Goal: Transaction & Acquisition: Book appointment/travel/reservation

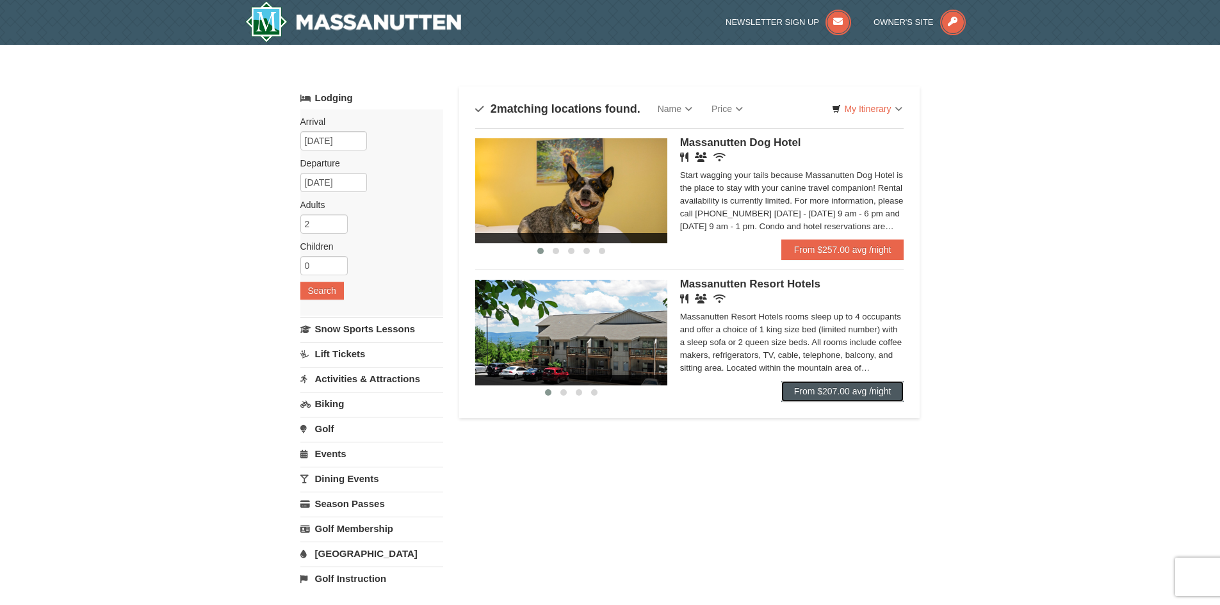
click at [815, 394] on link "From $207.00 avg /night" at bounding box center [842, 391] width 123 height 20
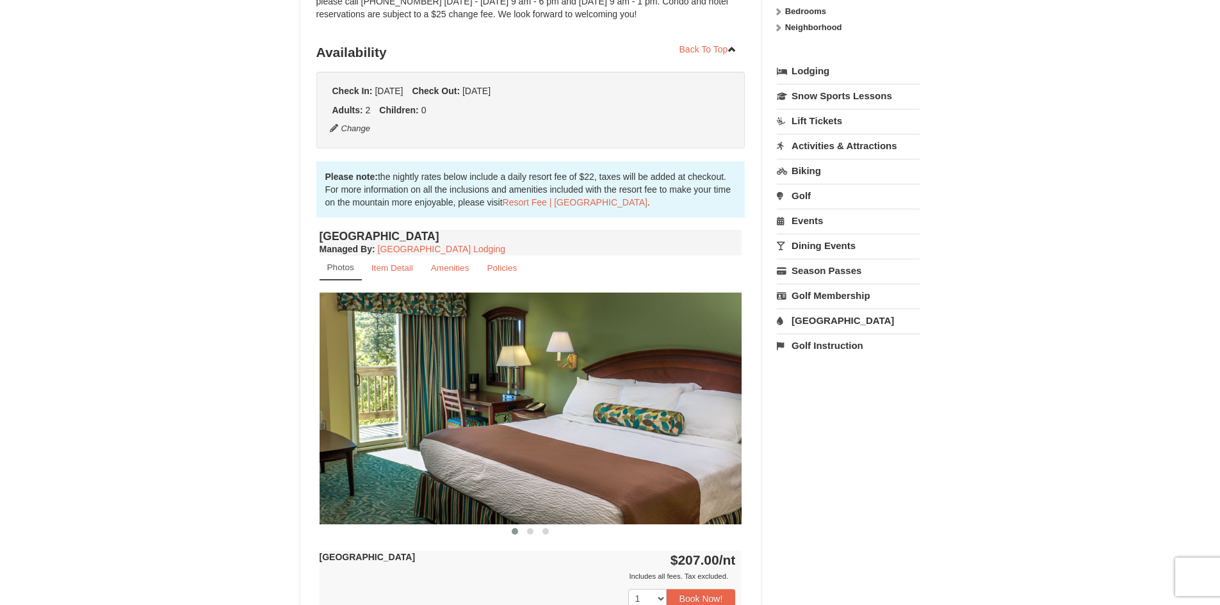
scroll to position [320, 0]
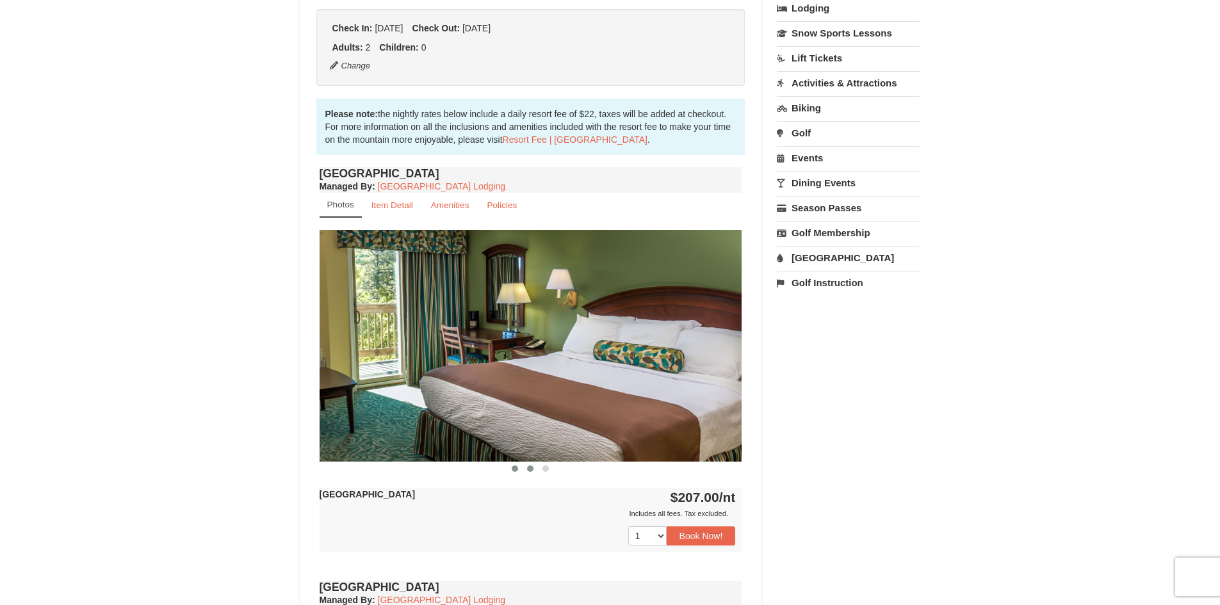
click at [528, 471] on span at bounding box center [530, 469] width 6 height 6
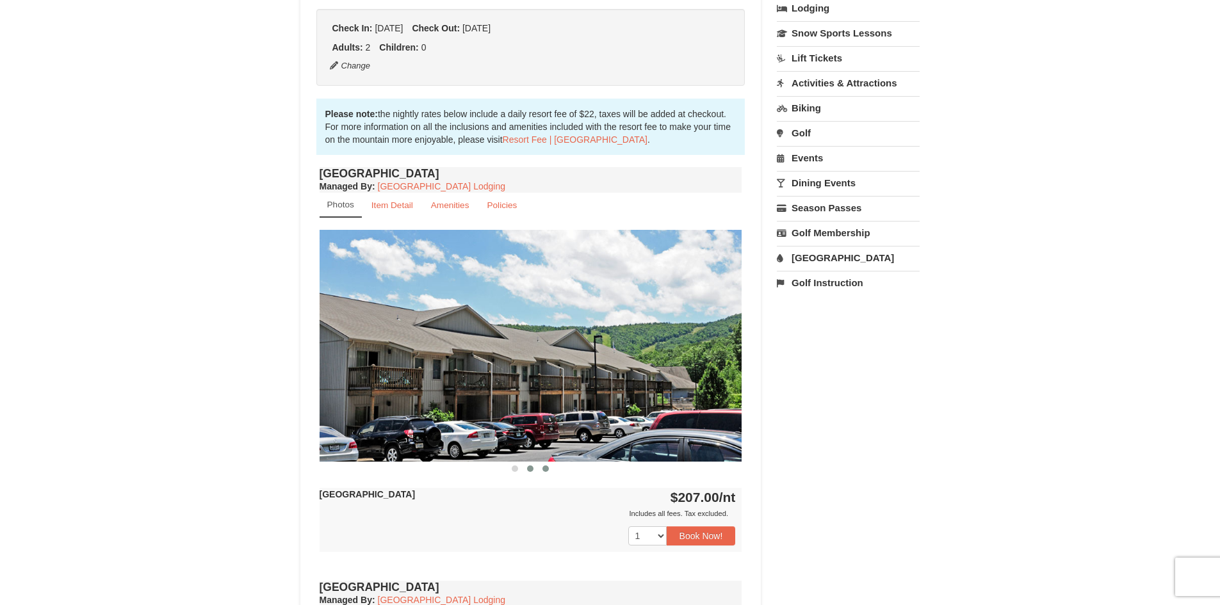
click at [545, 469] on span at bounding box center [545, 469] width 6 height 6
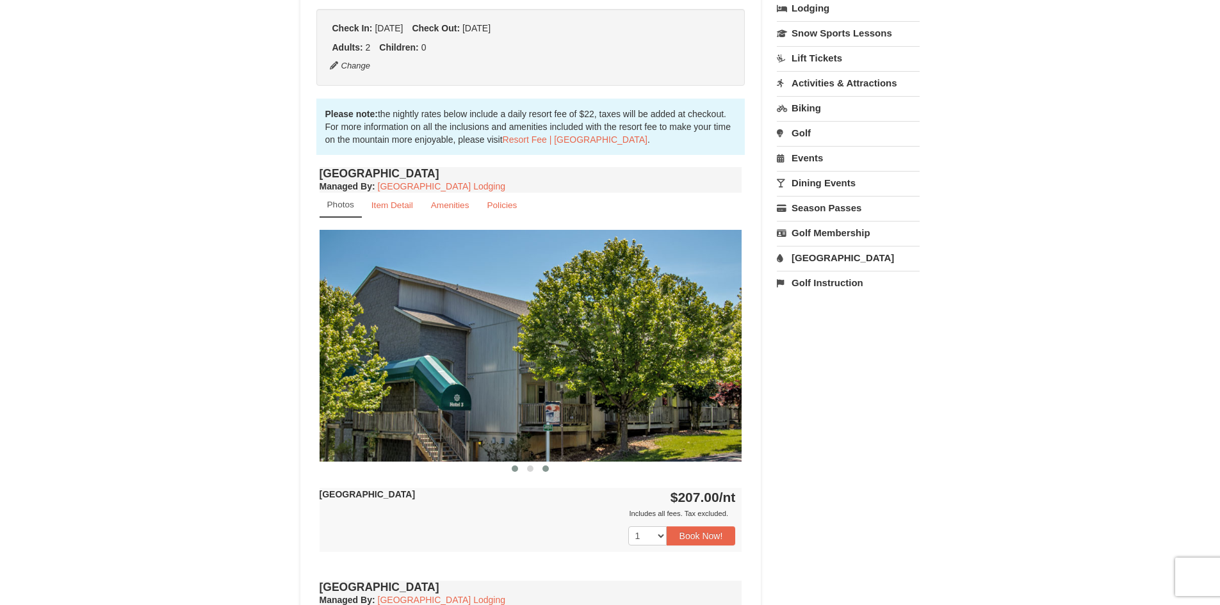
click at [512, 468] on span at bounding box center [515, 469] width 6 height 6
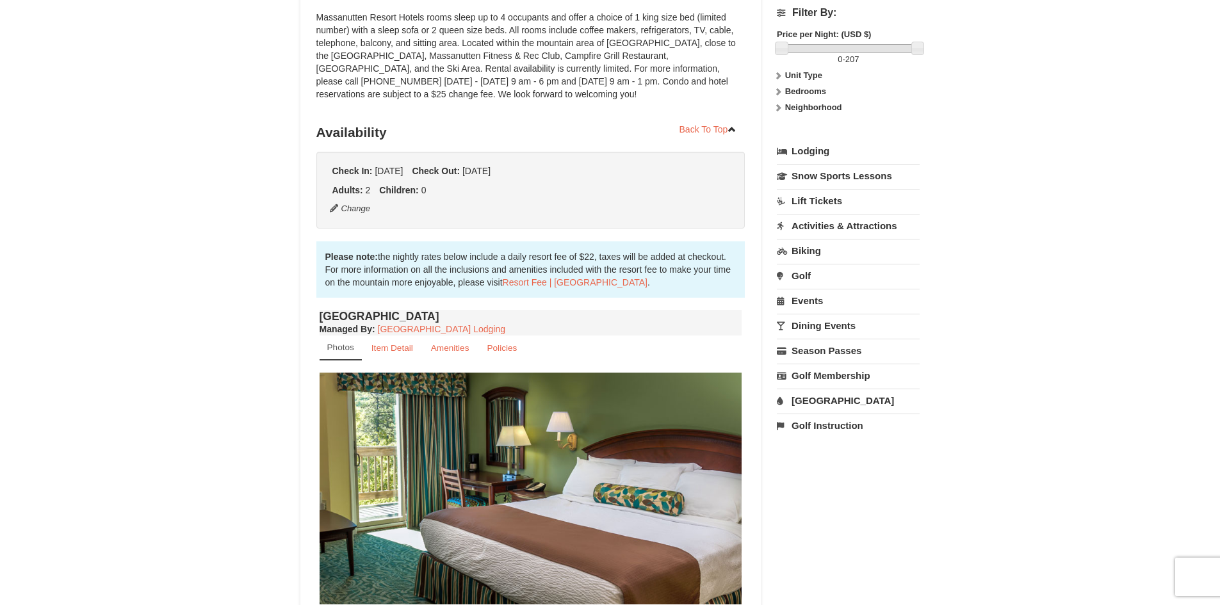
scroll to position [128, 0]
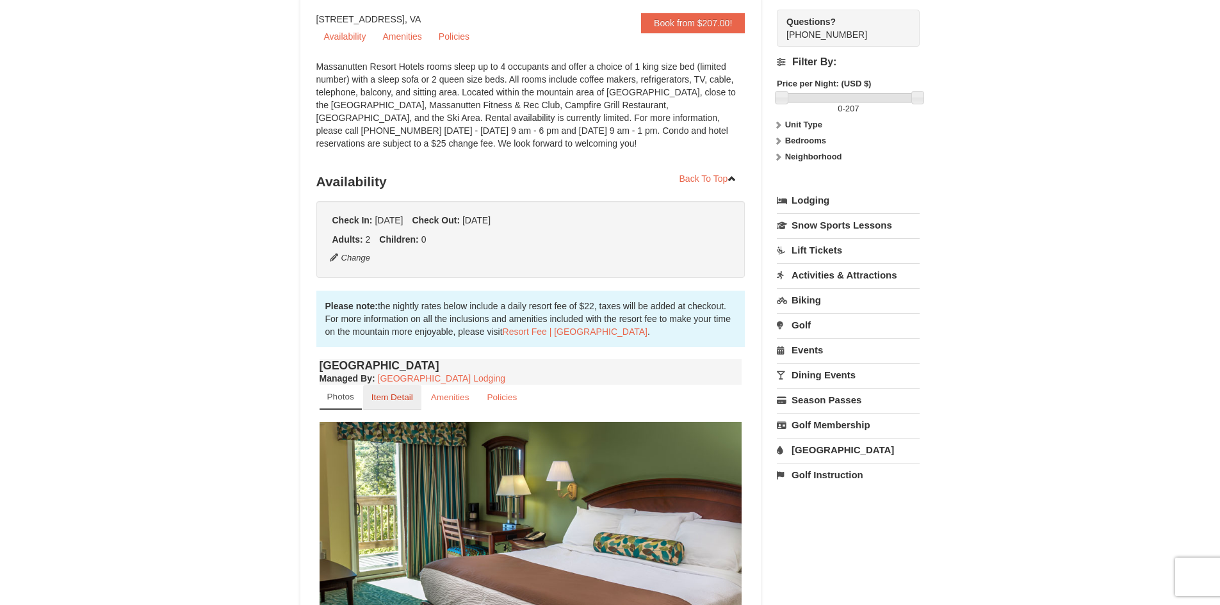
click at [392, 394] on small "Item Detail" at bounding box center [392, 398] width 42 height 10
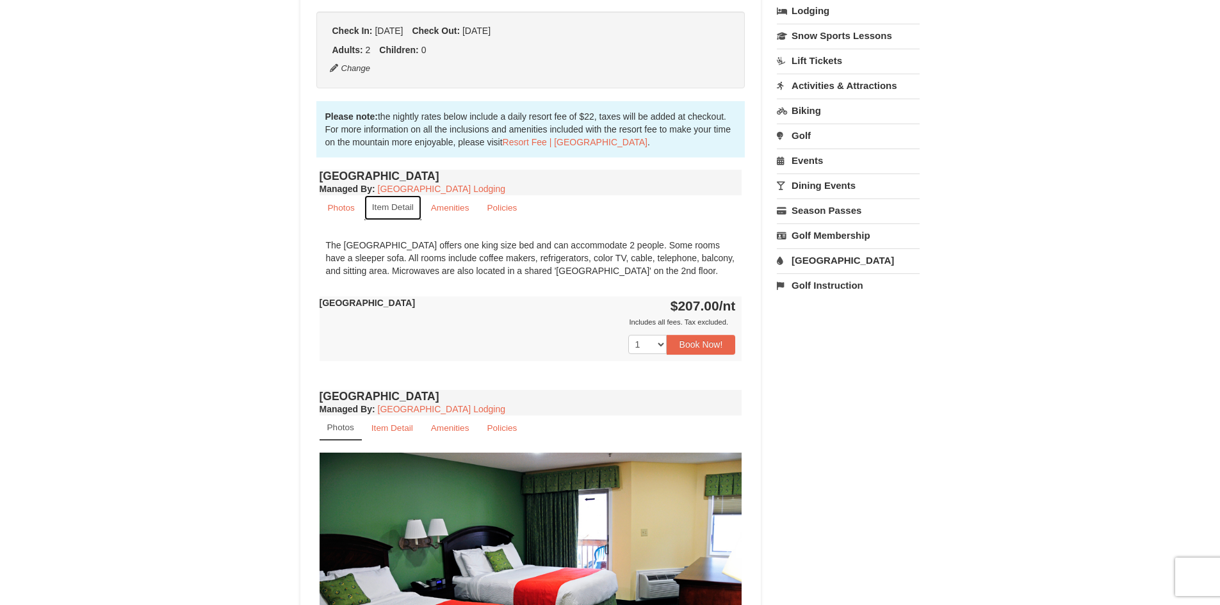
scroll to position [320, 0]
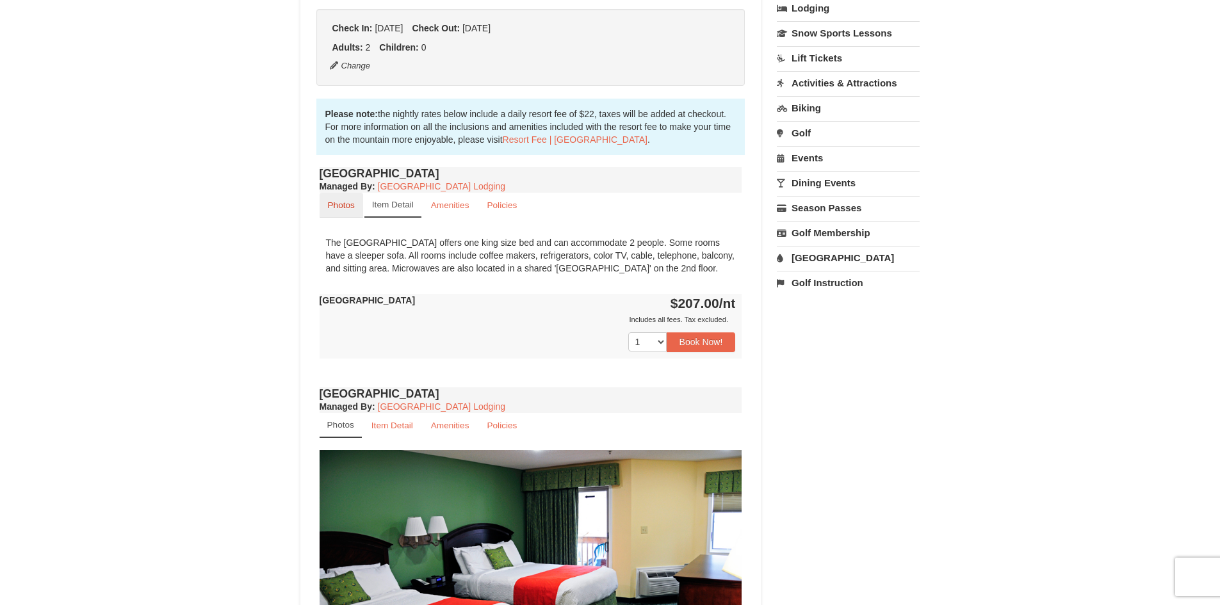
click at [337, 208] on small "Photos" at bounding box center [341, 205] width 27 height 10
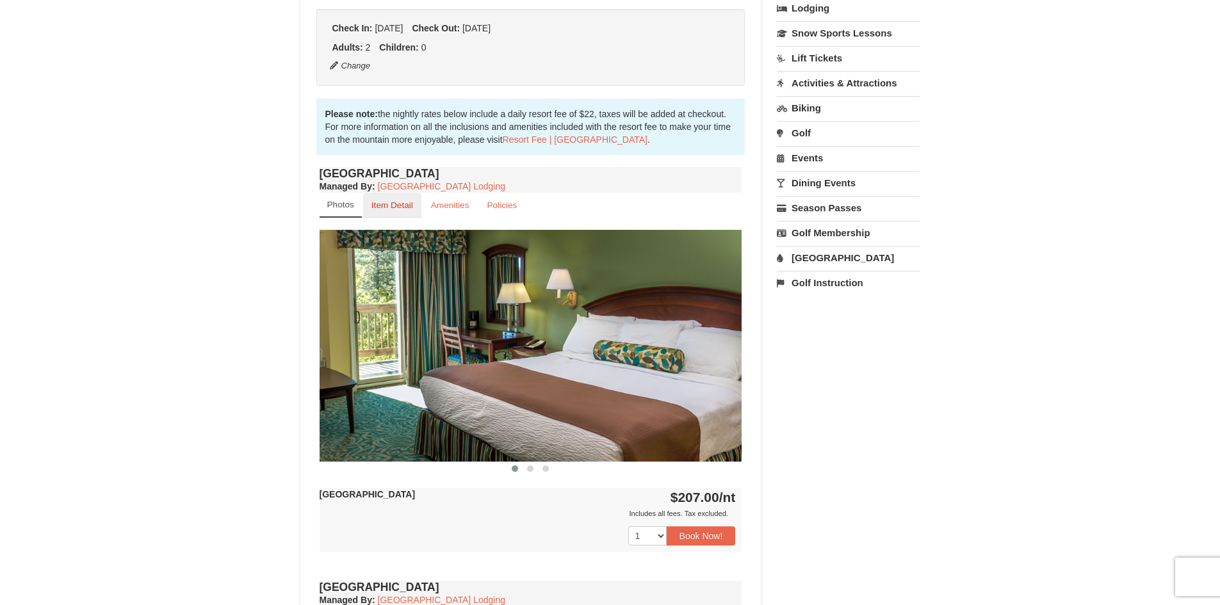
click at [378, 209] on small "Item Detail" at bounding box center [392, 205] width 42 height 10
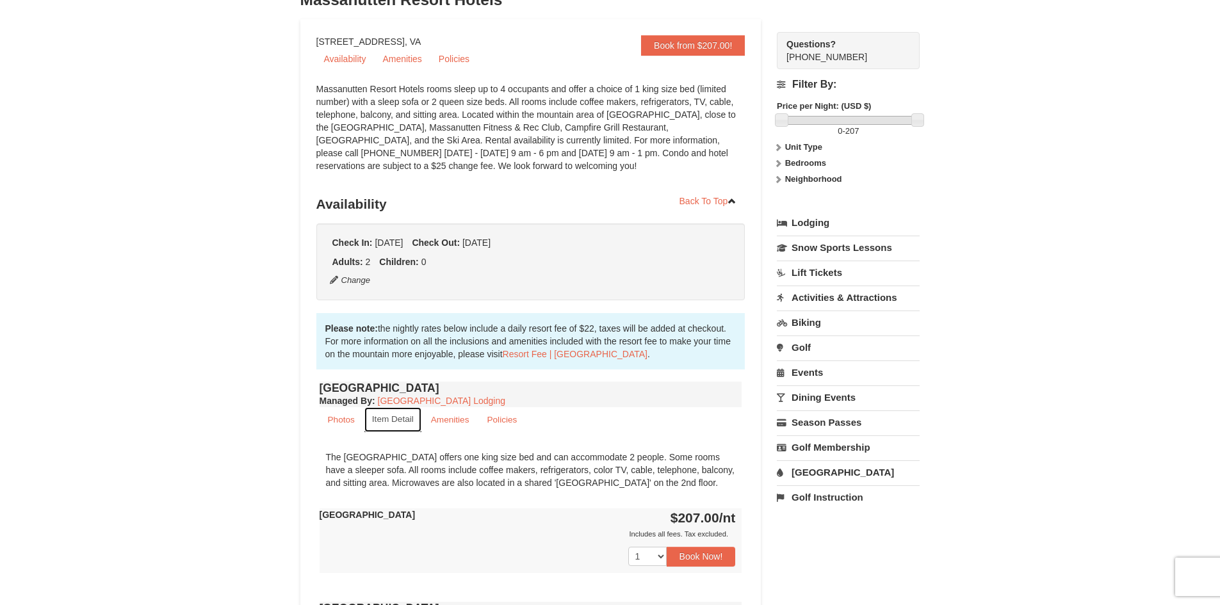
scroll to position [128, 0]
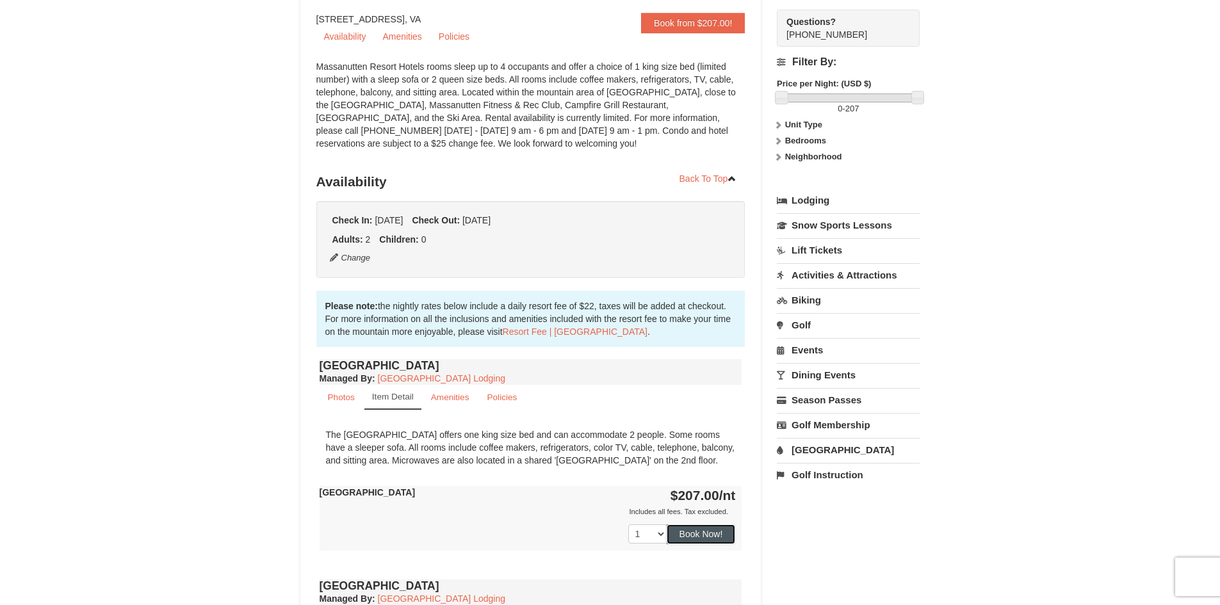
click at [695, 537] on button "Book Now!" at bounding box center [701, 533] width 69 height 19
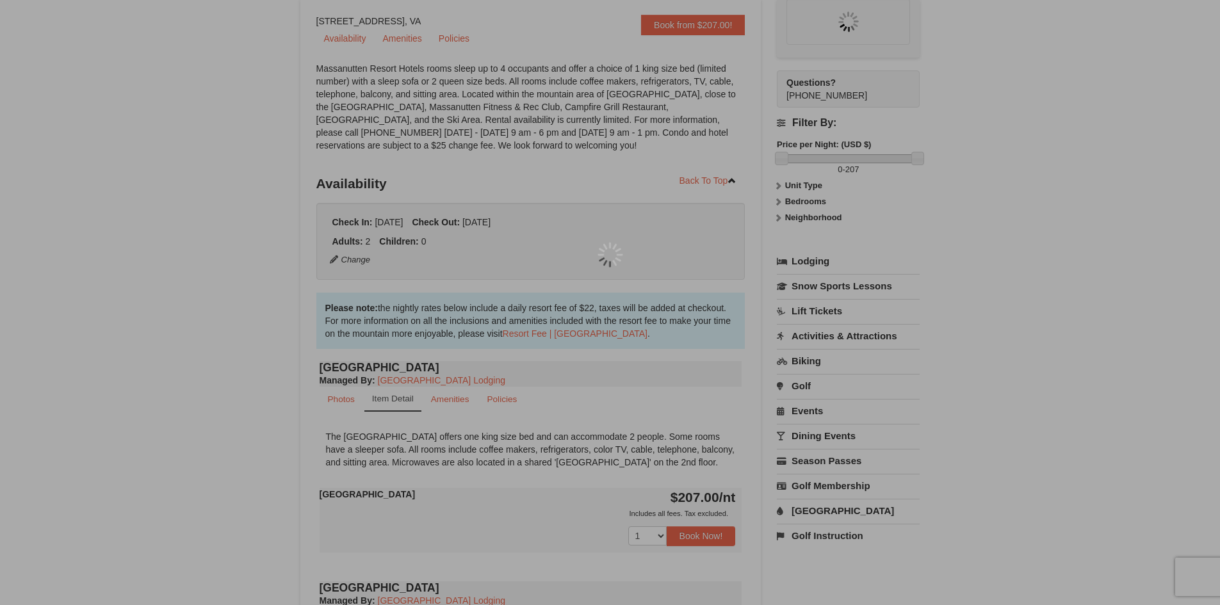
scroll to position [125, 0]
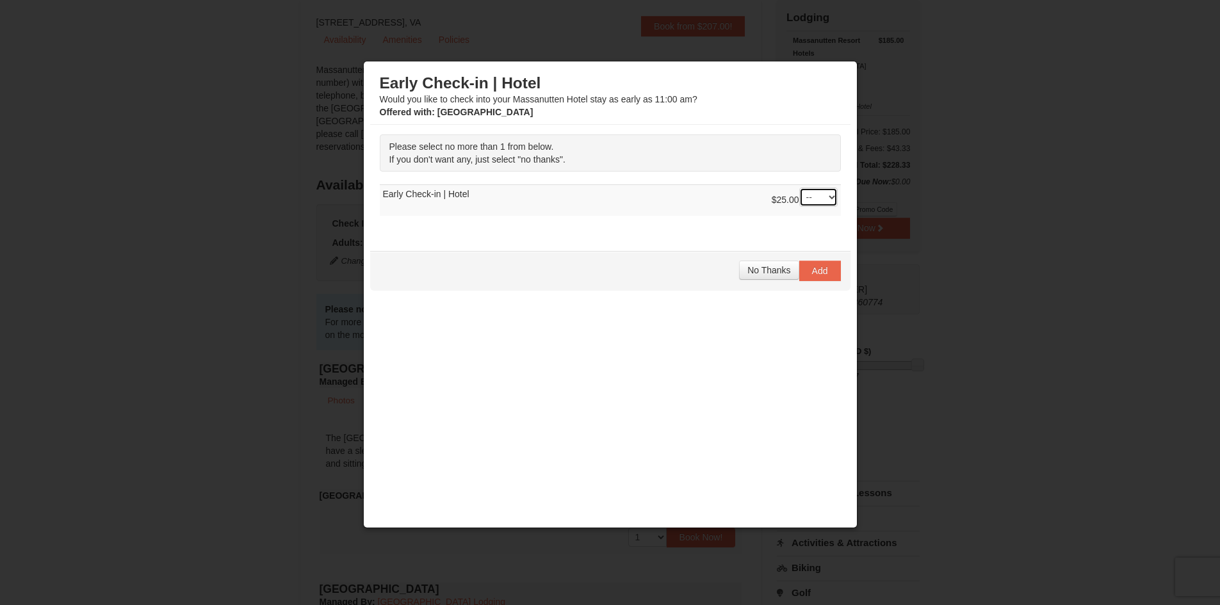
click at [828, 191] on select "-- 01" at bounding box center [818, 197] width 38 height 19
click at [799, 188] on select "-- 01" at bounding box center [818, 197] width 38 height 19
click at [828, 195] on select "-- 01" at bounding box center [818, 197] width 38 height 19
select select "0"
click at [799, 188] on select "-- 01" at bounding box center [818, 197] width 38 height 19
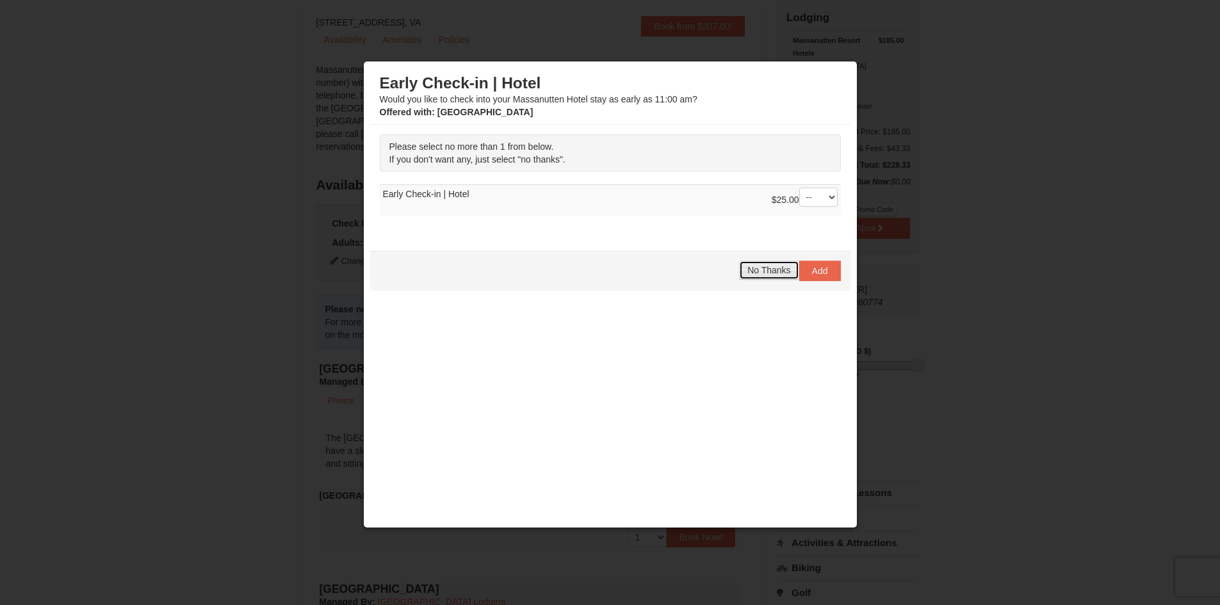
click at [766, 273] on span "No Thanks" at bounding box center [768, 270] width 43 height 10
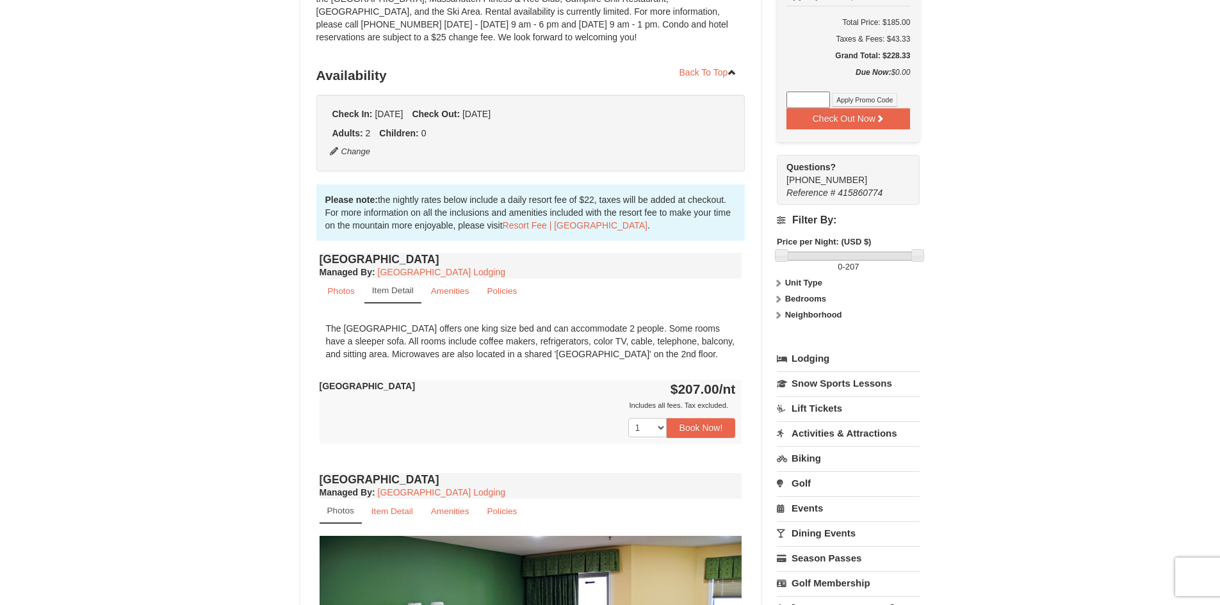
scroll to position [317, 0]
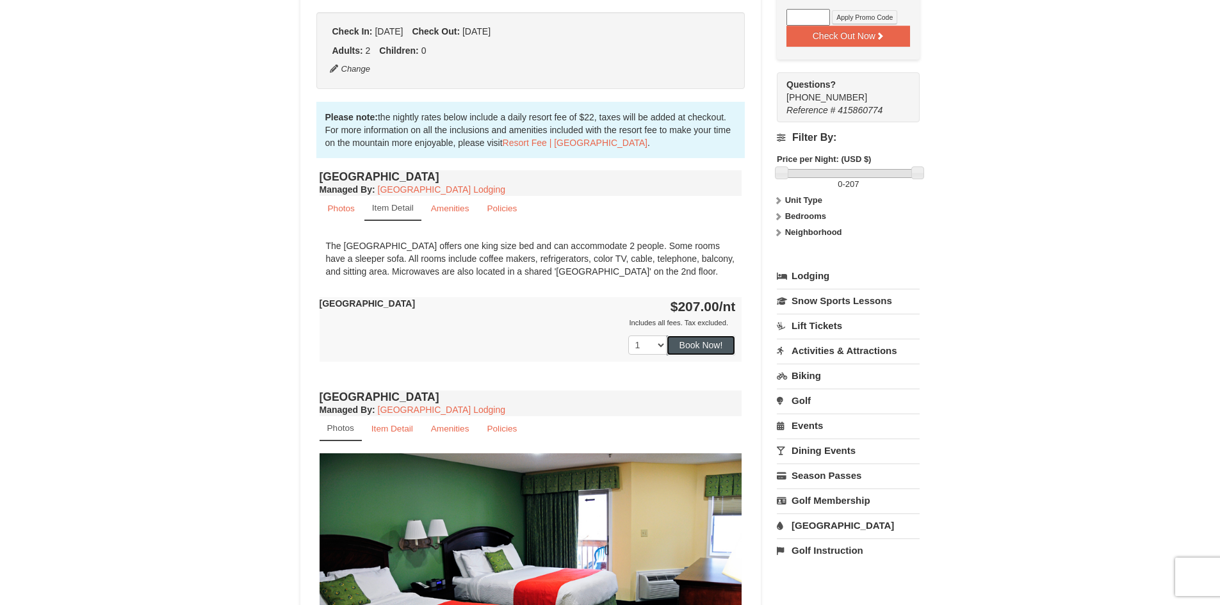
click at [714, 343] on button "Book Now!" at bounding box center [701, 345] width 69 height 19
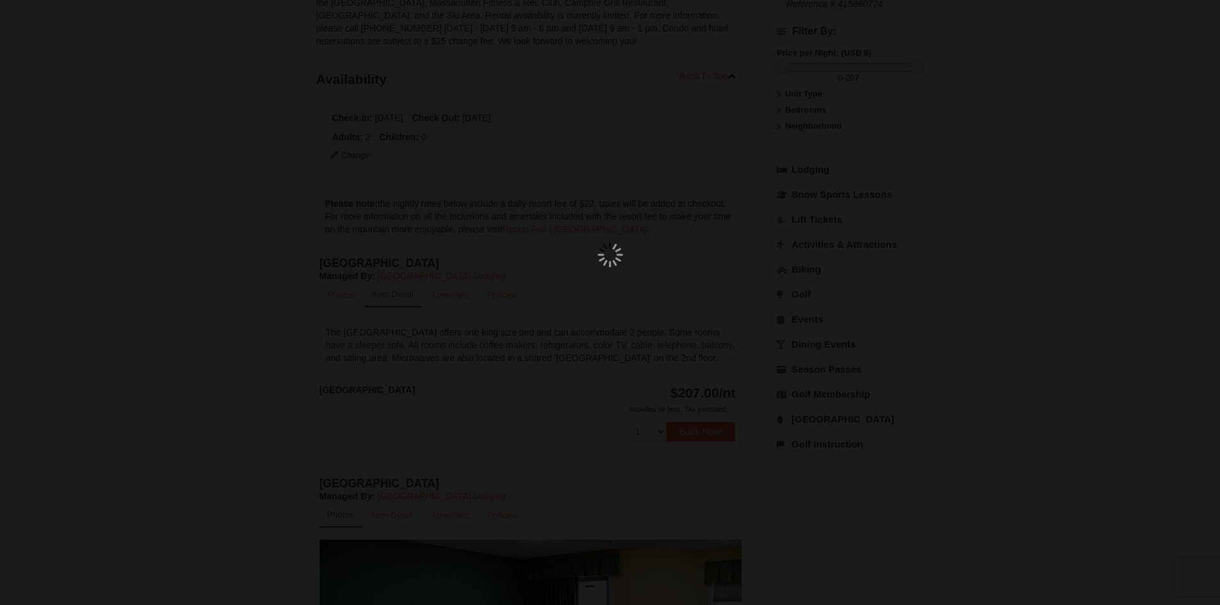
scroll to position [125, 0]
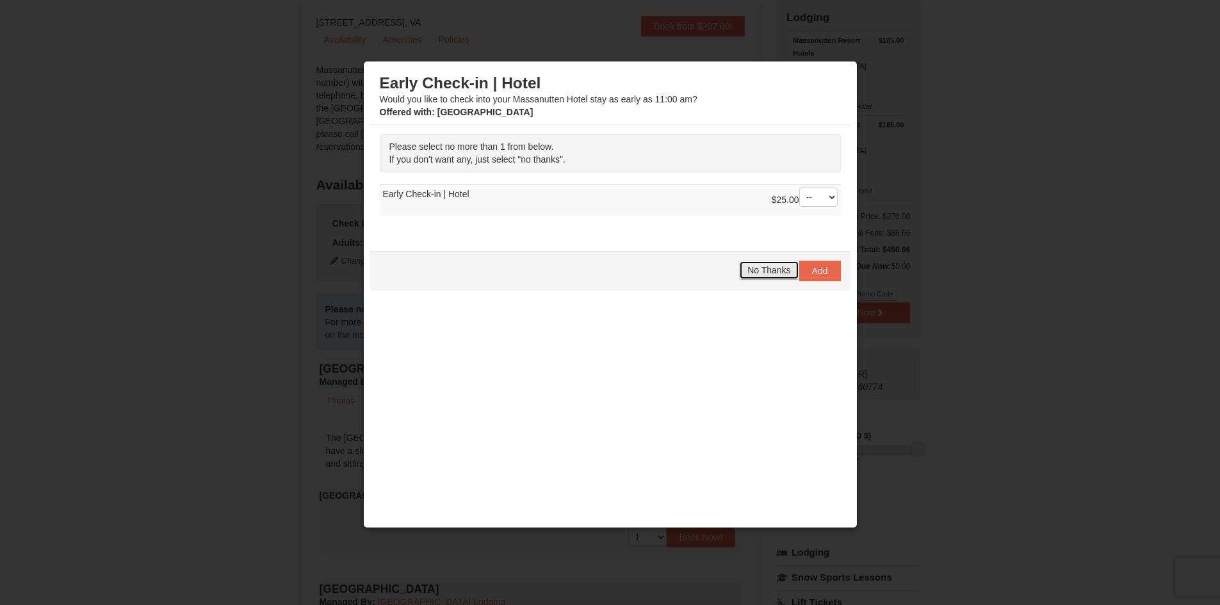
click at [781, 266] on span "No Thanks" at bounding box center [768, 270] width 43 height 10
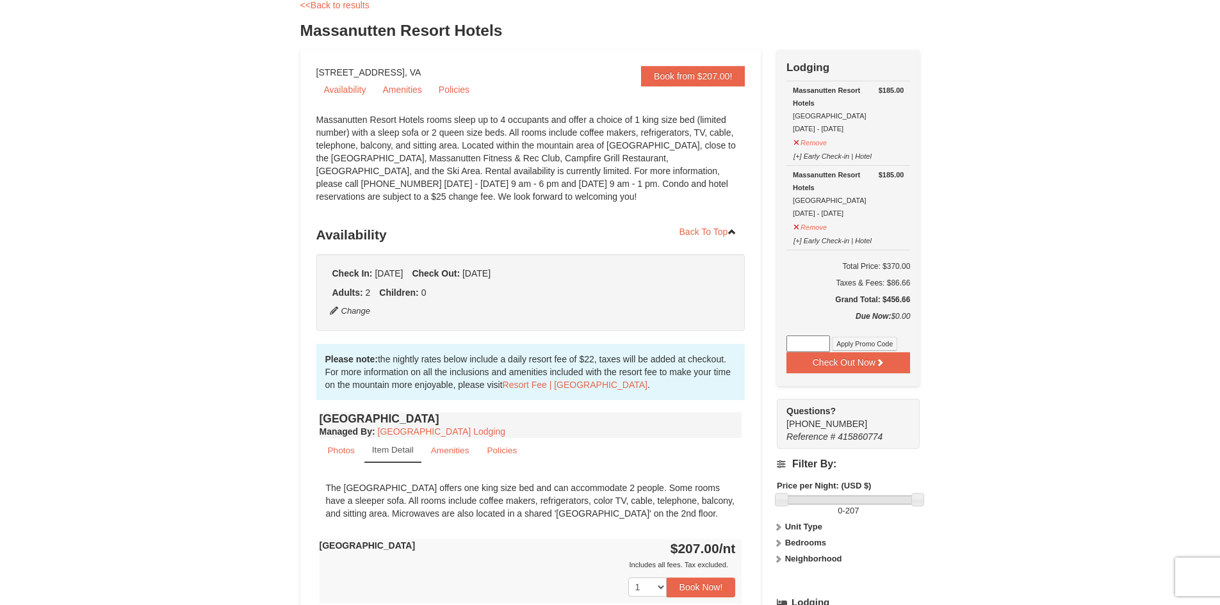
scroll to position [0, 0]
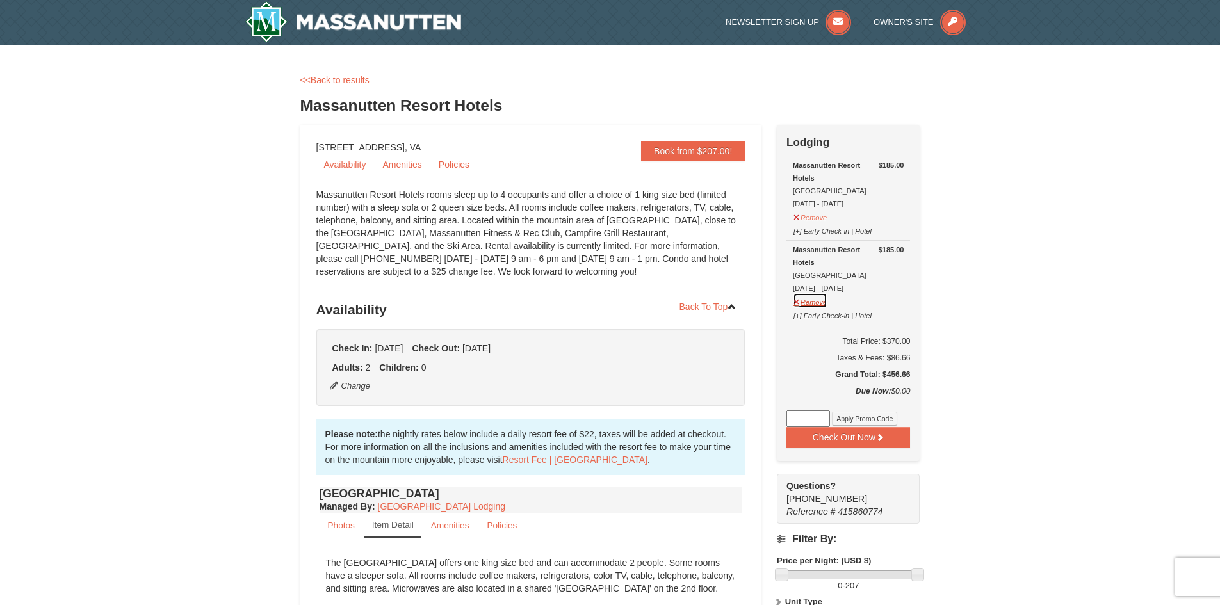
click at [817, 300] on button "Remove" at bounding box center [810, 301] width 35 height 16
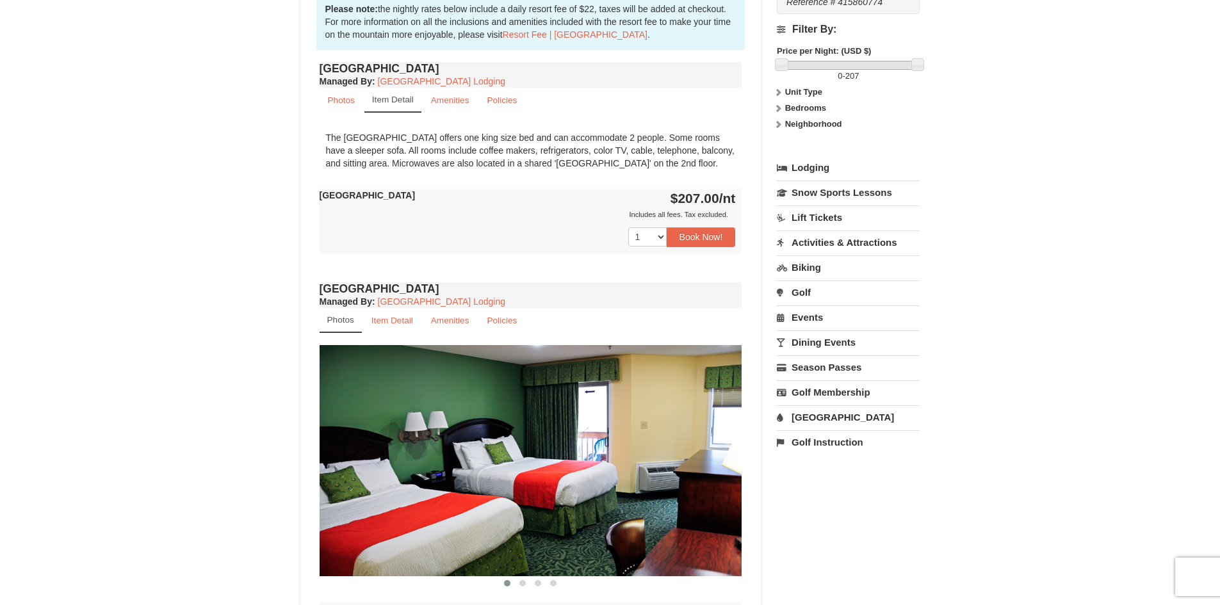
scroll to position [512, 0]
